Goal: Task Accomplishment & Management: Manage account settings

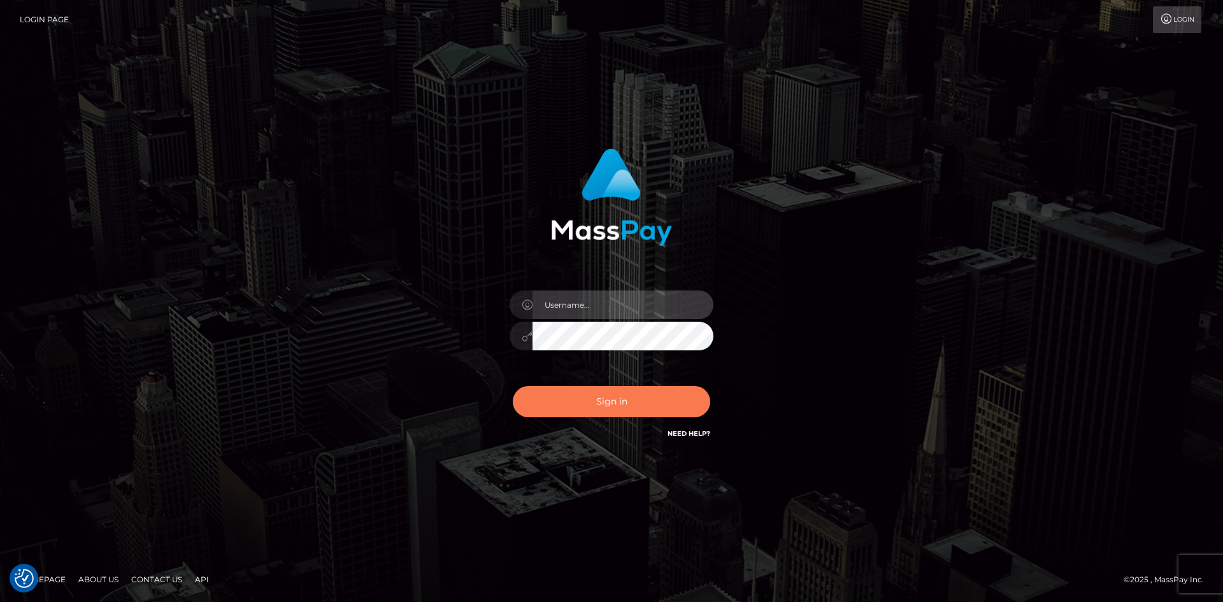
type input "tinan"
click at [617, 410] on button "Sign in" at bounding box center [611, 401] width 197 height 31
type input "tinan"
click at [617, 410] on button "Sign in" at bounding box center [611, 401] width 197 height 31
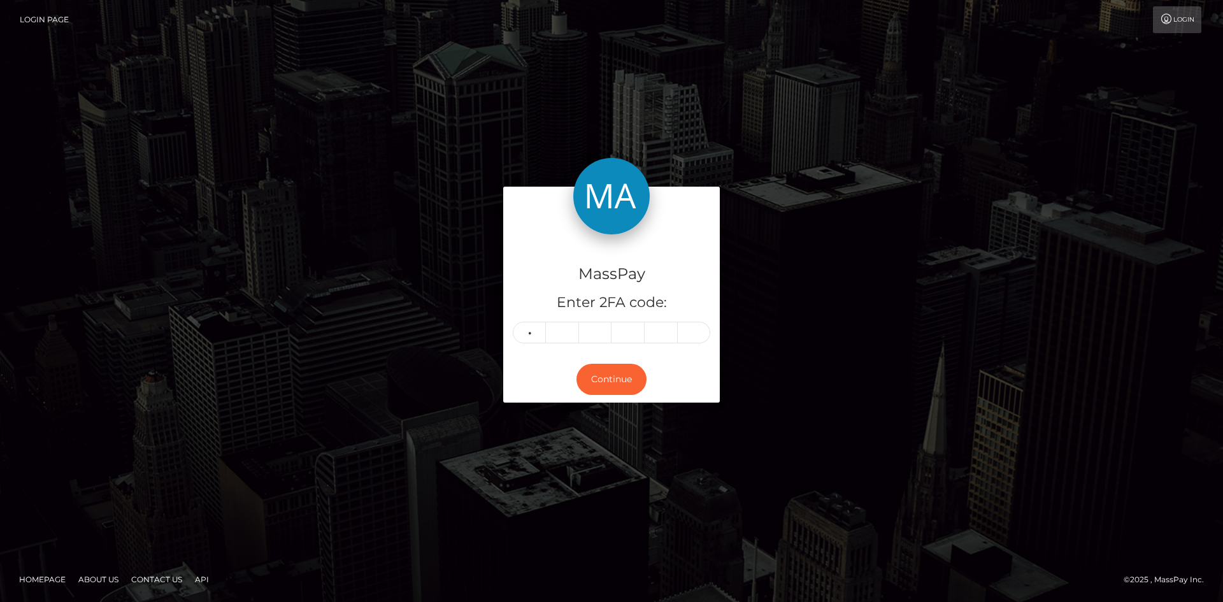
type input "1"
type input "2"
type input "0"
type input "6"
type input "5"
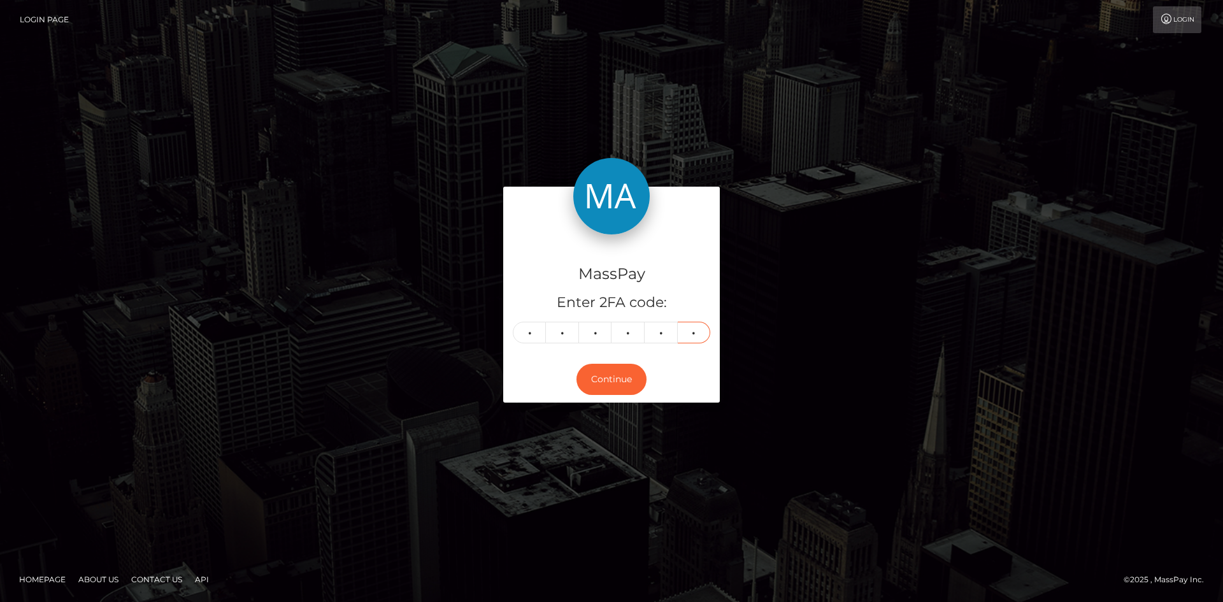
type input "9"
